Goal: Task Accomplishment & Management: Use online tool/utility

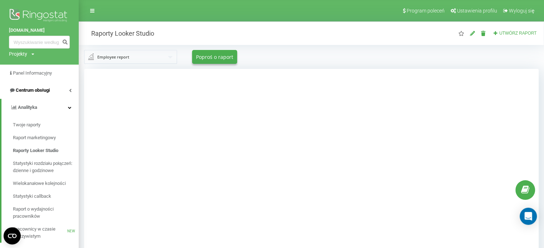
click at [44, 91] on span "Centrum obsługi" at bounding box center [33, 90] width 34 height 5
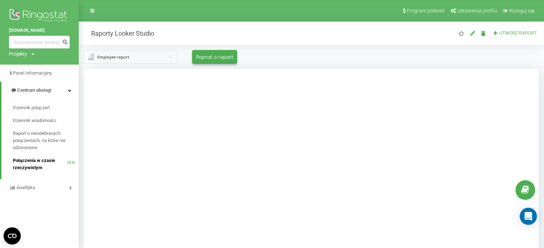
click at [27, 165] on span "Połączenia w czasie rzeczywistym" at bounding box center [40, 164] width 54 height 14
click at [37, 130] on link "Raport o nieodebranych połączeniach, na które nie odzwoniono" at bounding box center [46, 140] width 66 height 27
click at [45, 88] on span "Centrum obsługi" at bounding box center [34, 90] width 34 height 5
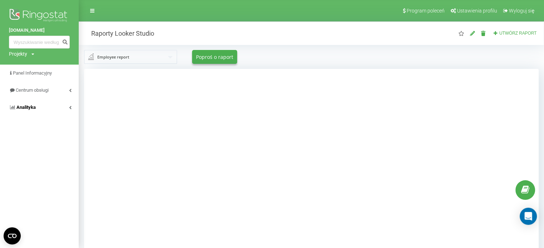
click at [36, 105] on link "Analityka" at bounding box center [39, 107] width 79 height 17
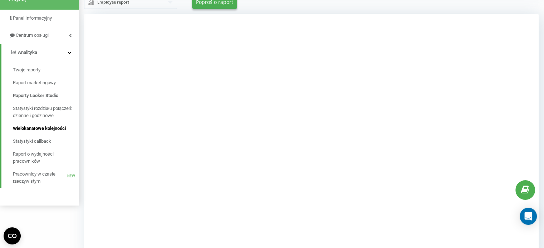
scroll to position [71, 0]
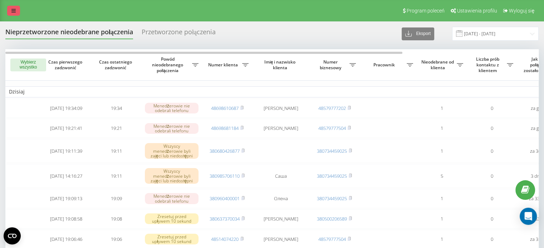
click at [14, 11] on icon at bounding box center [13, 10] width 4 height 5
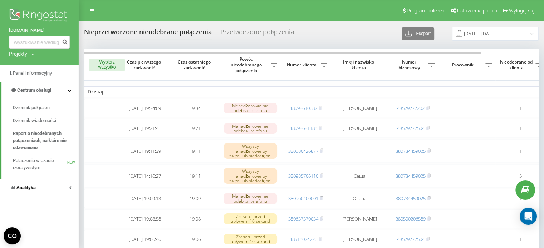
click at [35, 187] on span "Analityka" at bounding box center [25, 187] width 19 height 5
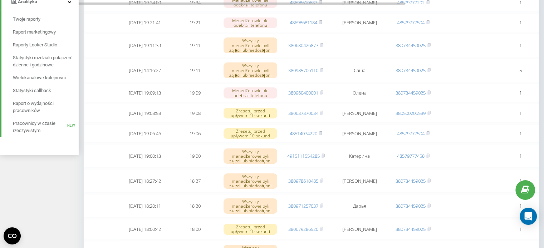
scroll to position [143, 0]
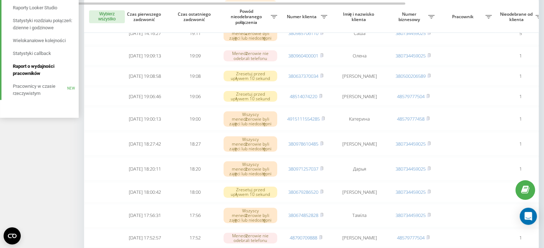
click at [31, 75] on span "Raport o wydajności pracowników" at bounding box center [44, 70] width 62 height 14
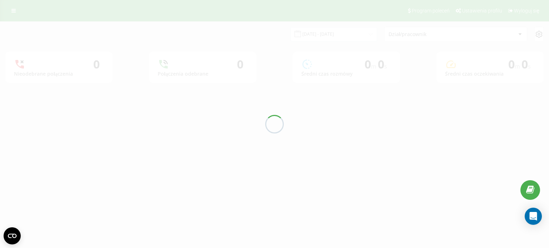
click at [336, 32] on div at bounding box center [274, 124] width 549 height 248
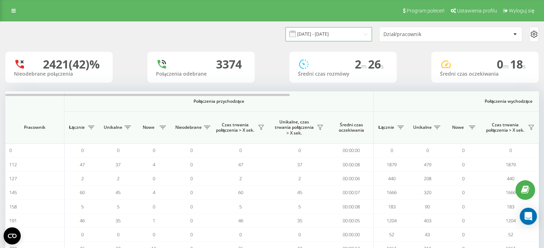
click at [333, 36] on input "[DATE] - [DATE]" at bounding box center [328, 34] width 86 height 14
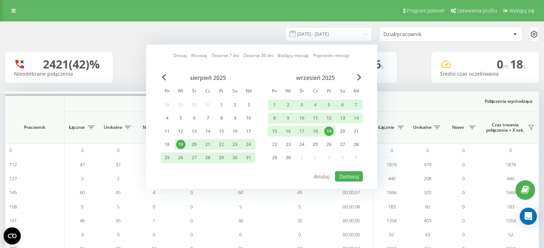
click at [328, 133] on div "19" at bounding box center [328, 131] width 9 height 9
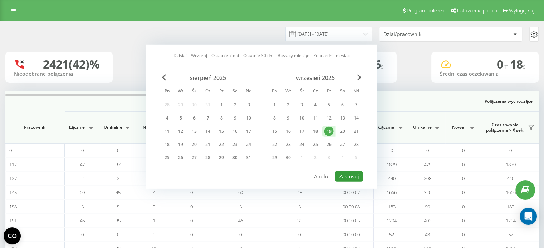
click at [355, 177] on button "Zastosuj" at bounding box center [349, 177] width 28 height 10
type input "19.09.2025 - 19.09.2025"
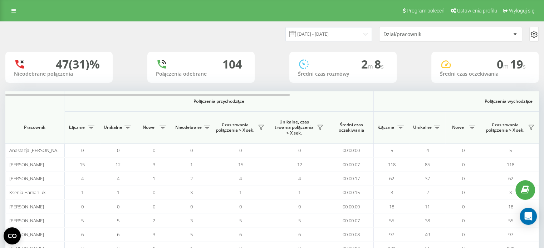
click at [408, 34] on div "Dział/pracownik" at bounding box center [425, 34] width 85 height 6
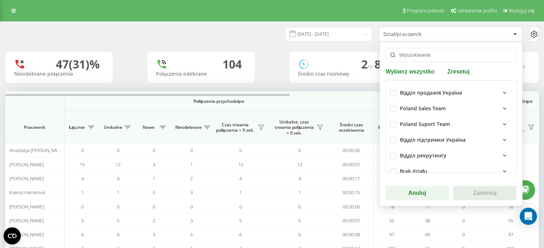
click at [386, 109] on div "Відділ продажів Україна Poland Sales Team Poland Suport Team Відділ підтримки У…" at bounding box center [451, 126] width 132 height 93
click at [393, 106] on label at bounding box center [393, 106] width 6 height 0
checkbox input "true"
click at [485, 200] on div "Wybierz wszystko Zresetuj Відділ продажів Україна Poland Sales Team Poland Supo…" at bounding box center [450, 124] width 143 height 165
click at [485, 193] on button "Zastosuj" at bounding box center [484, 193] width 63 height 14
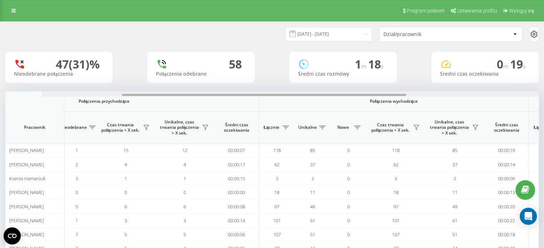
scroll to position [0, 464]
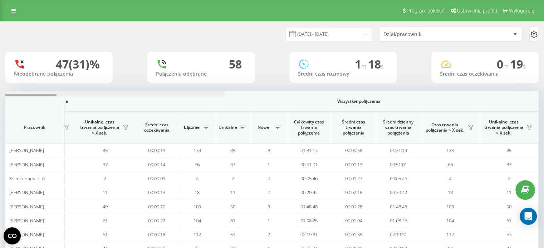
drag, startPoint x: 283, startPoint y: 95, endPoint x: 549, endPoint y: 93, distance: 265.5
click at [544, 93] on html "mathema.me Projekty mathema.me Panel Informacyjny Centrum obsługi Analityka Two…" at bounding box center [272, 124] width 544 height 248
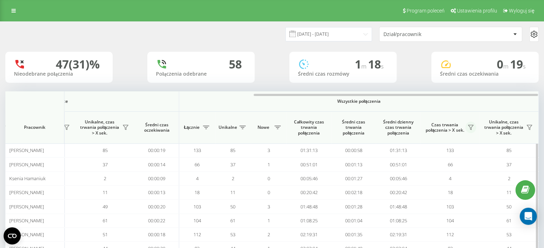
click at [472, 128] on button at bounding box center [470, 127] width 11 height 11
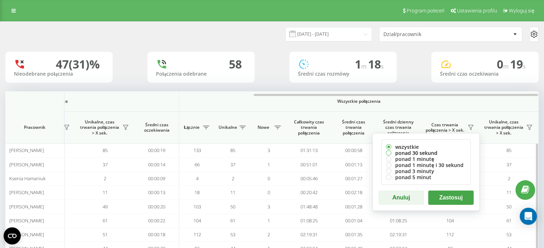
click at [415, 150] on label "ponad 30 sekund" at bounding box center [426, 153] width 80 height 6
radio input "true"
click at [446, 204] on button "Zastosuj" at bounding box center [450, 198] width 45 height 14
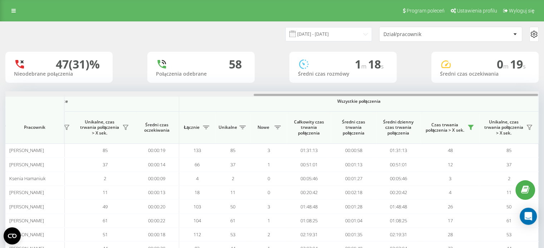
drag, startPoint x: 281, startPoint y: 95, endPoint x: 549, endPoint y: 94, distance: 268.0
click at [544, 94] on html "mathema.me Projekty mathema.me Panel Informacyjny Centrum obsługi Analityka Two…" at bounding box center [272, 124] width 544 height 248
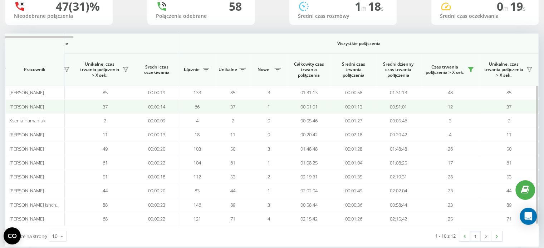
scroll to position [69, 0]
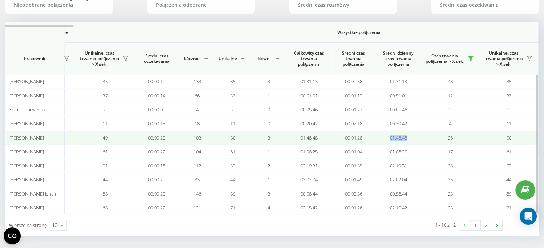
drag, startPoint x: 385, startPoint y: 136, endPoint x: 418, endPoint y: 138, distance: 33.0
click at [418, 138] on td "01:48:48" at bounding box center [398, 138] width 45 height 14
copy td "01:48:48"
